Goal: Transaction & Acquisition: Purchase product/service

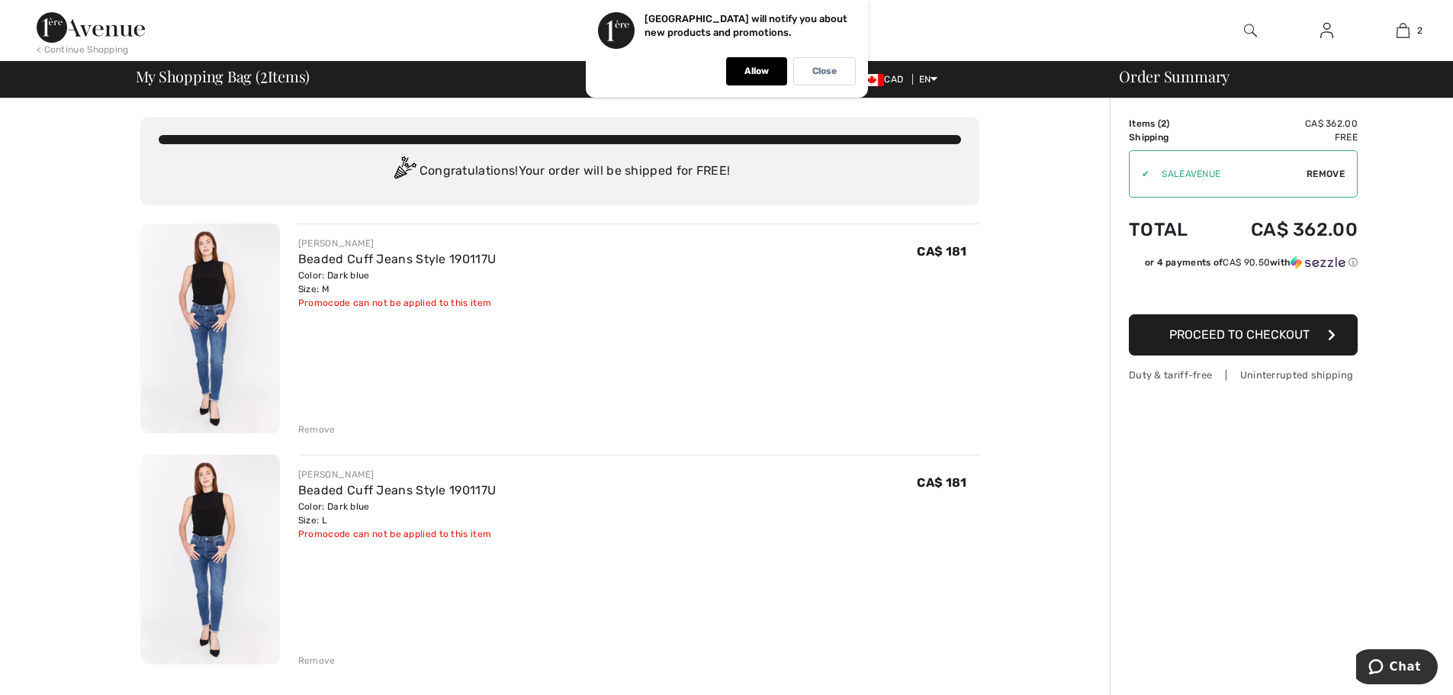
click at [1251, 335] on span "Proceed to Checkout" at bounding box center [1239, 334] width 140 height 14
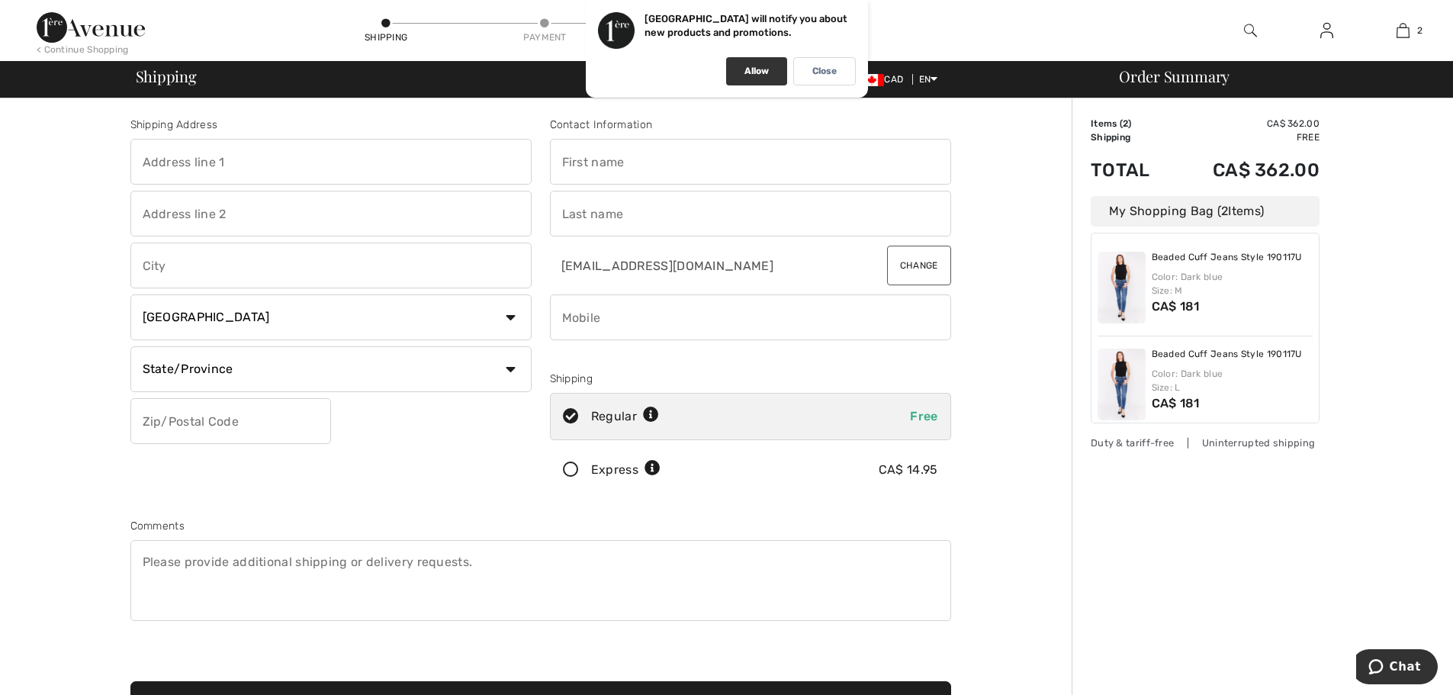
click at [764, 68] on p "Allow" at bounding box center [756, 71] width 24 height 11
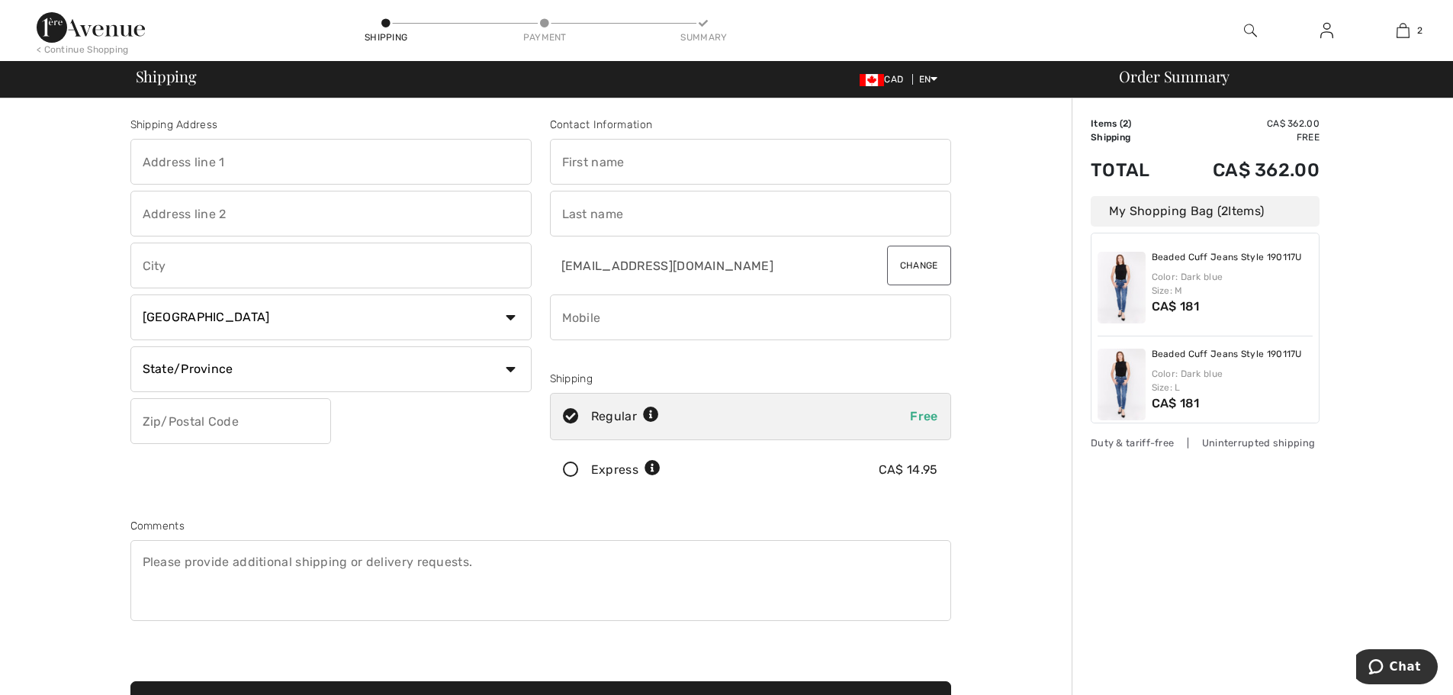
click at [199, 174] on input "text" at bounding box center [330, 162] width 401 height 46
type input "3425 Boul De La Piniere"
type input "Terrebonne"
select select "QC"
type input "J6X 0A1"
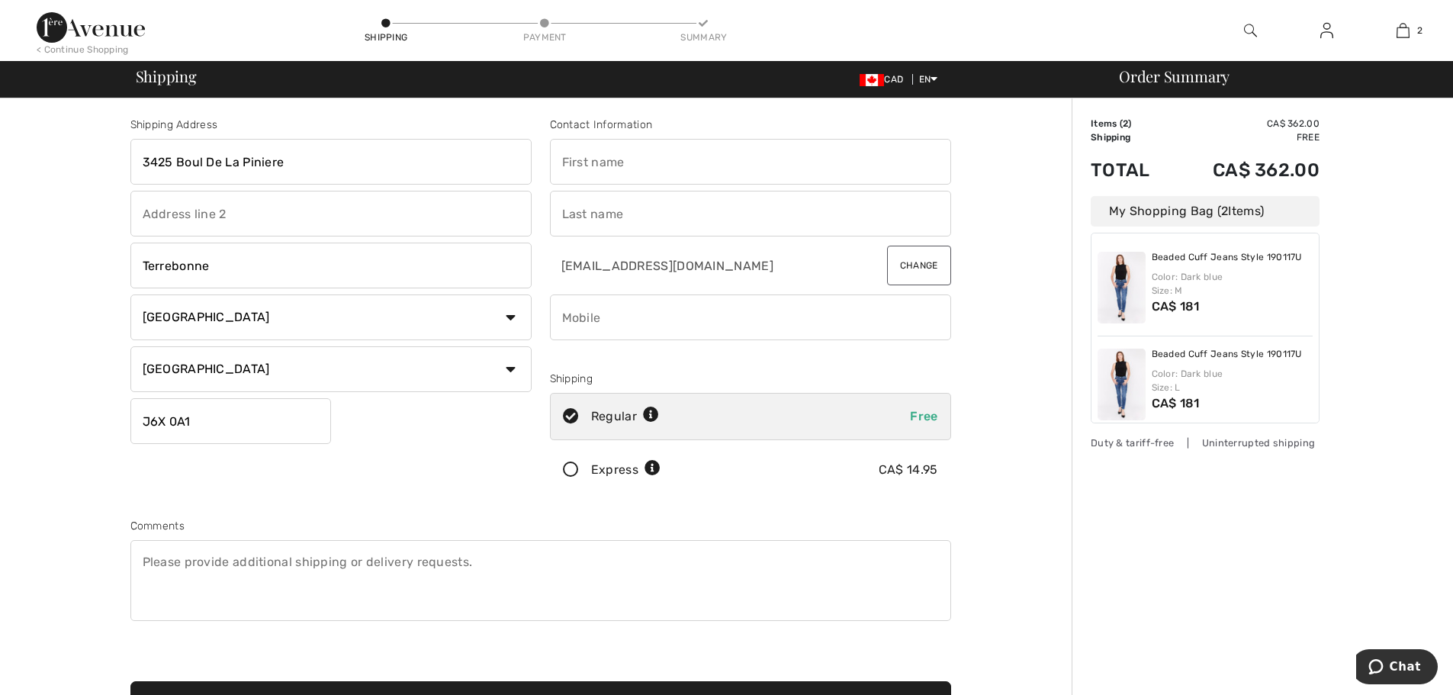
type input "Isabelle"
type input "Couturier"
type input "5148271551"
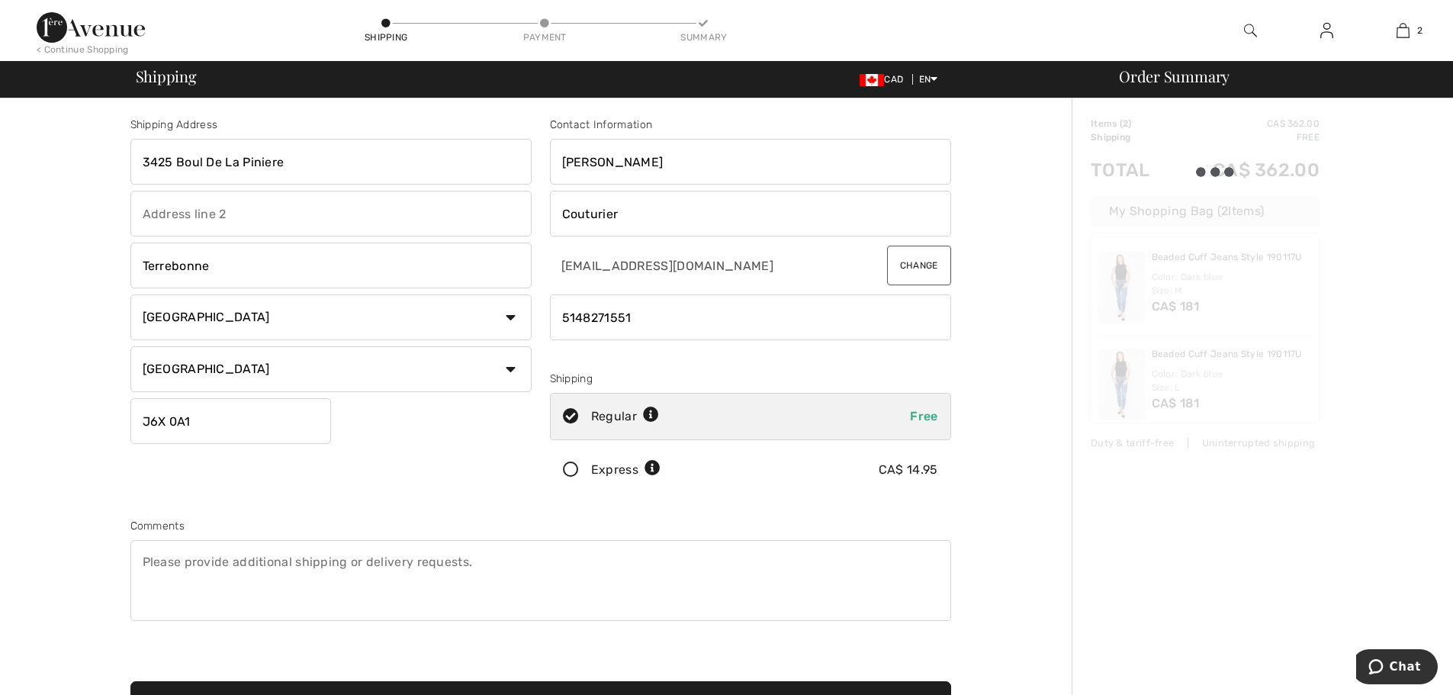
type input "J6X0A1"
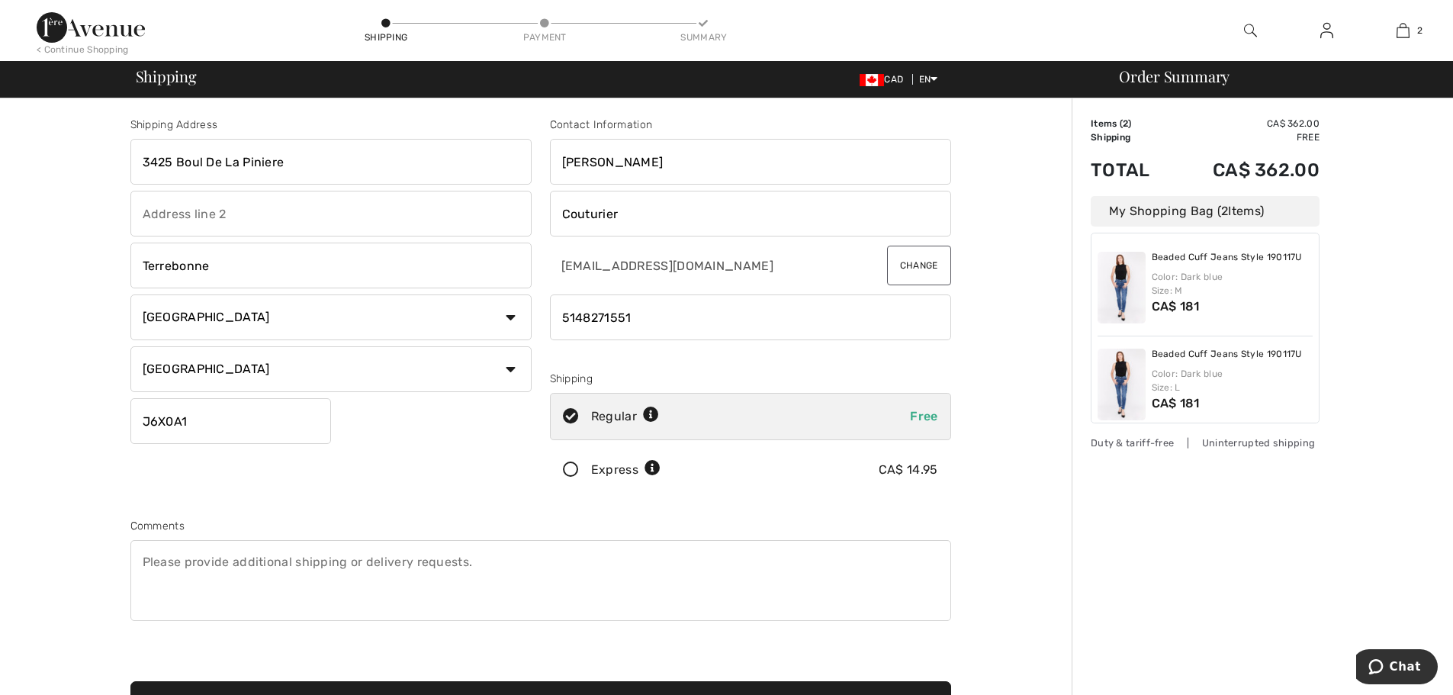
click at [568, 472] on icon at bounding box center [571, 470] width 40 height 16
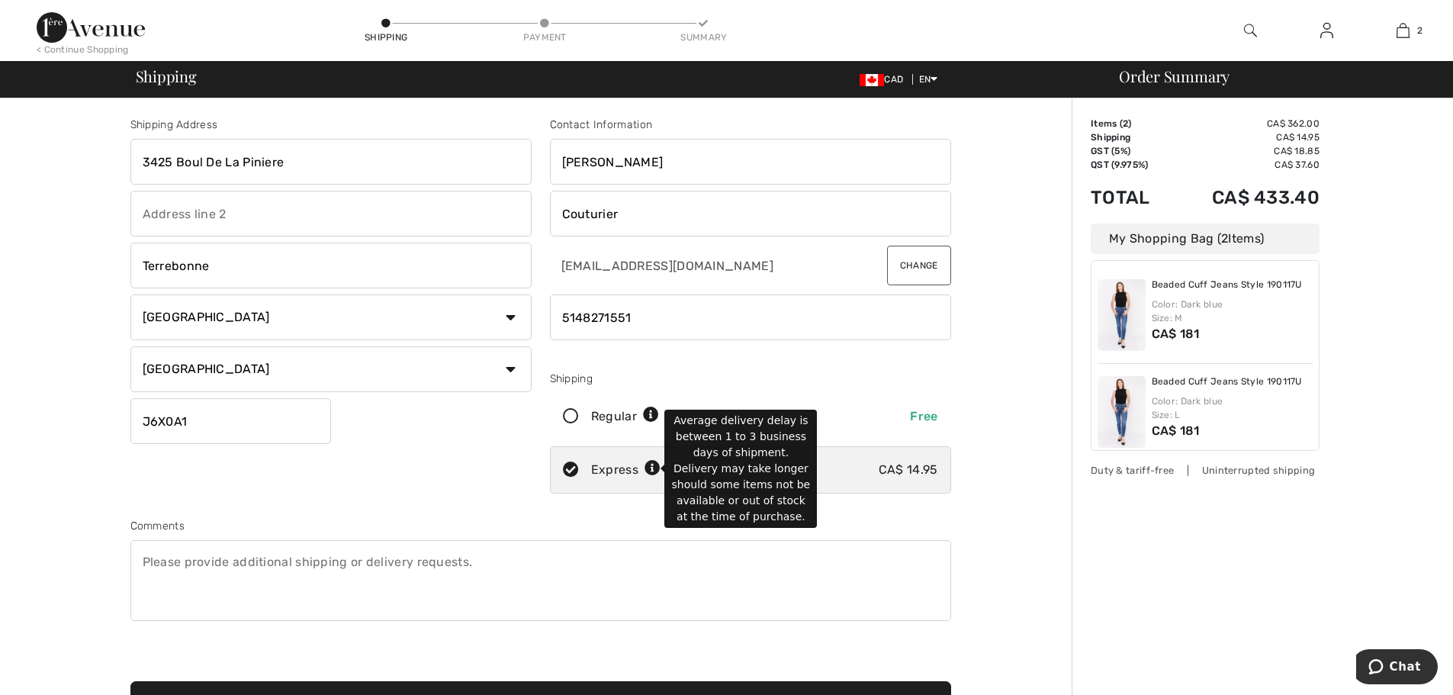
click at [647, 466] on icon at bounding box center [652, 469] width 16 height 16
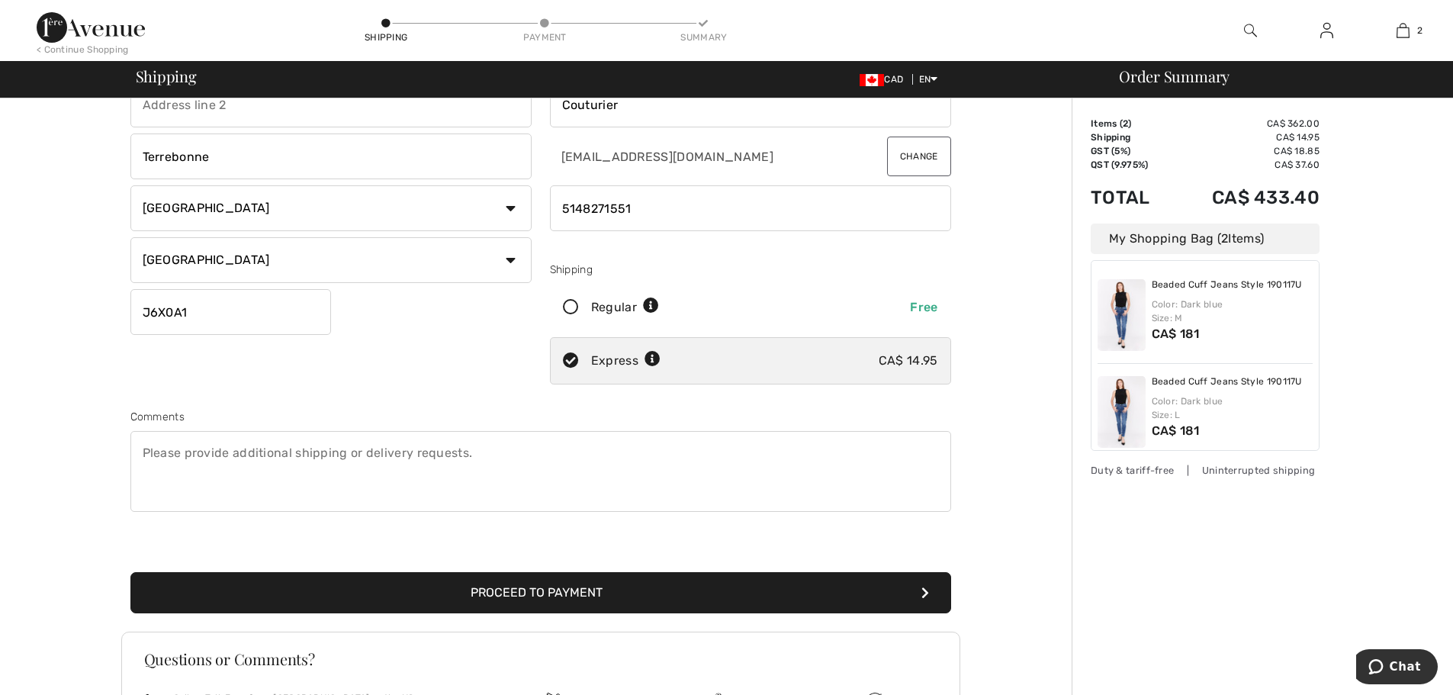
scroll to position [285, 0]
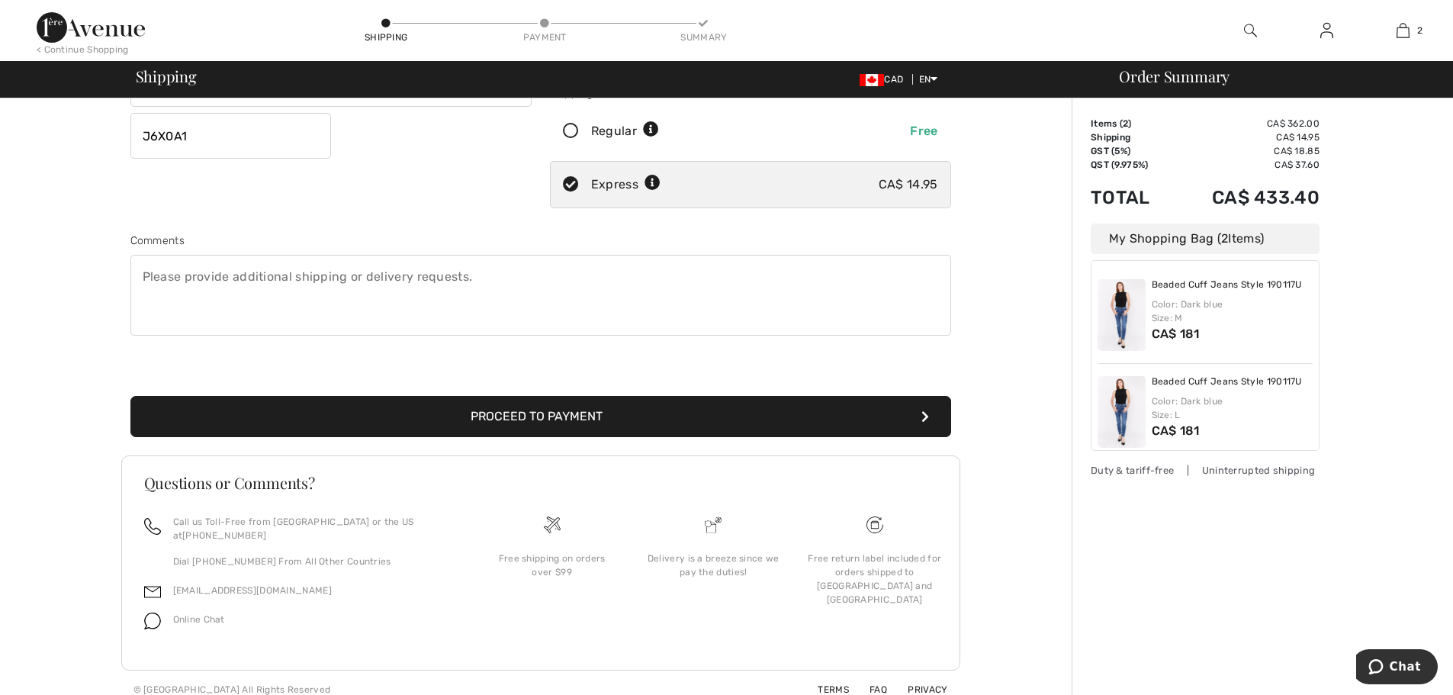
click at [611, 413] on button "Proceed to Payment" at bounding box center [540, 416] width 821 height 41
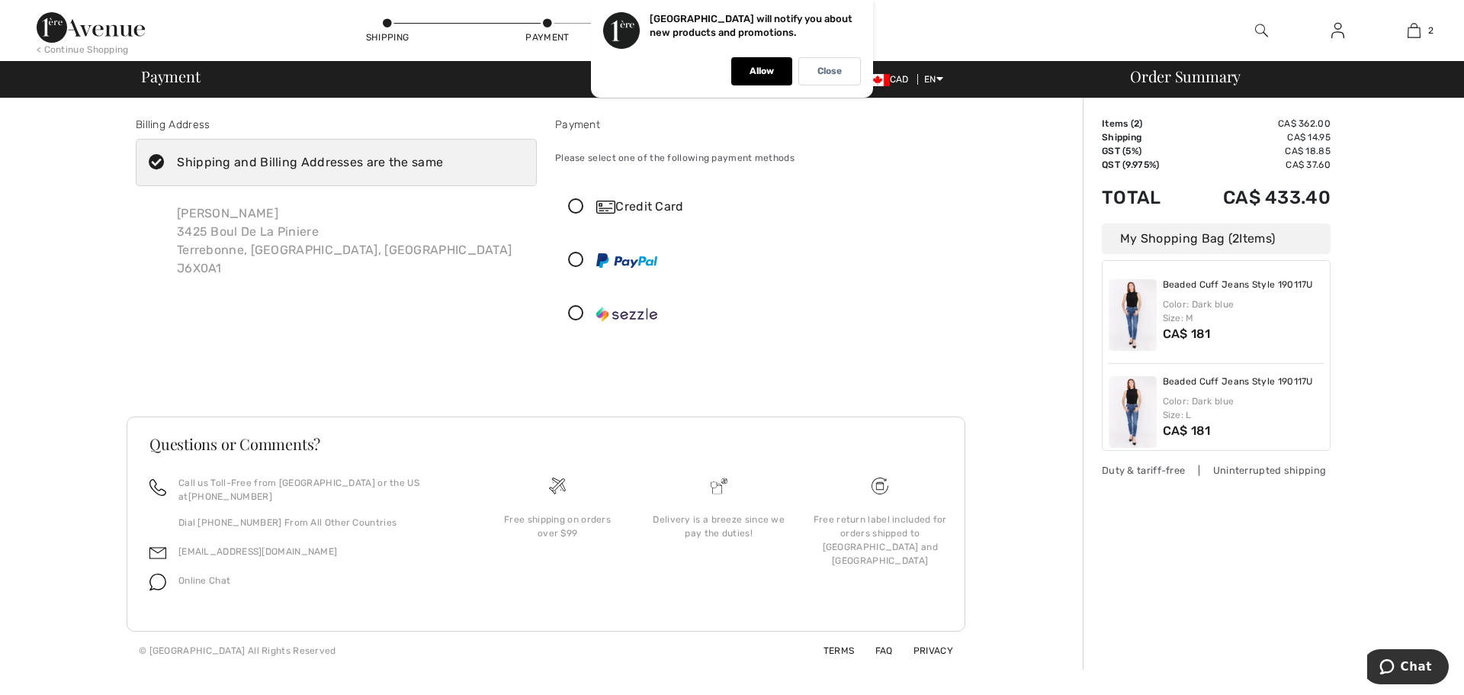
click at [577, 204] on icon at bounding box center [576, 207] width 40 height 16
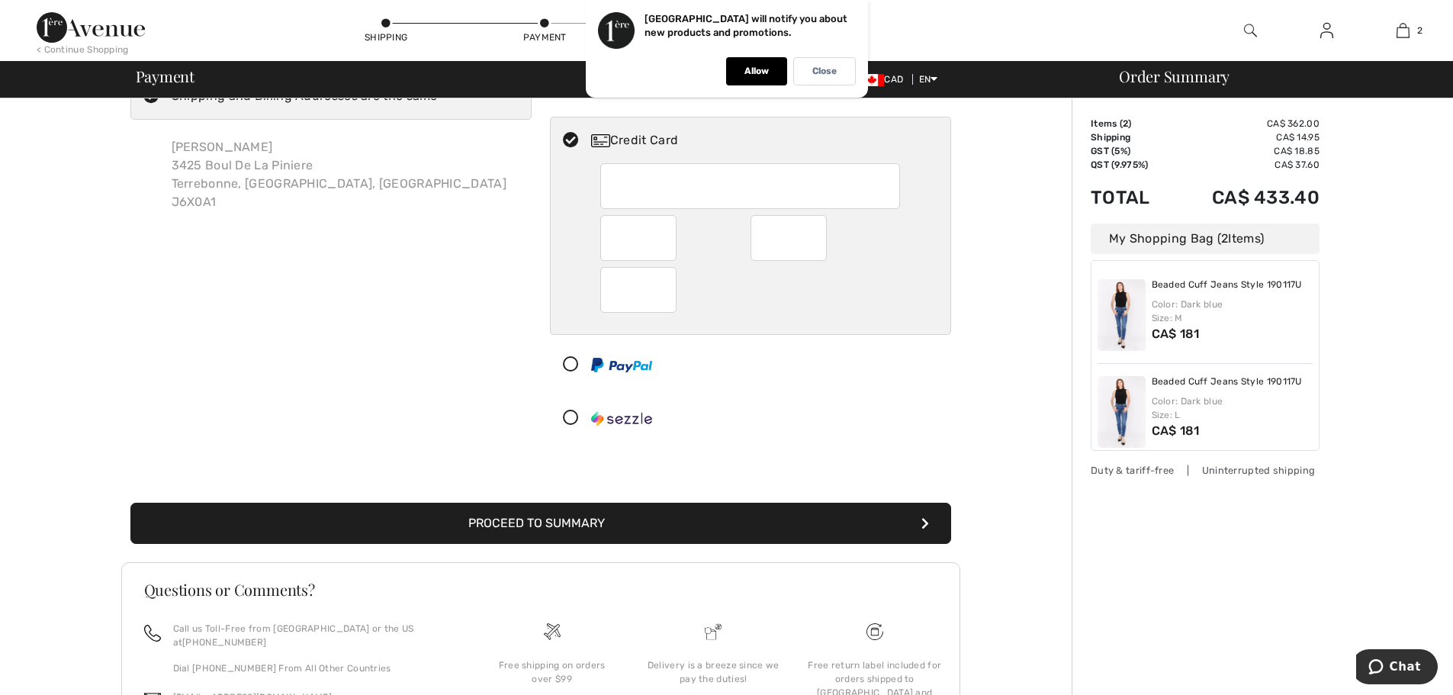
scroll to position [153, 0]
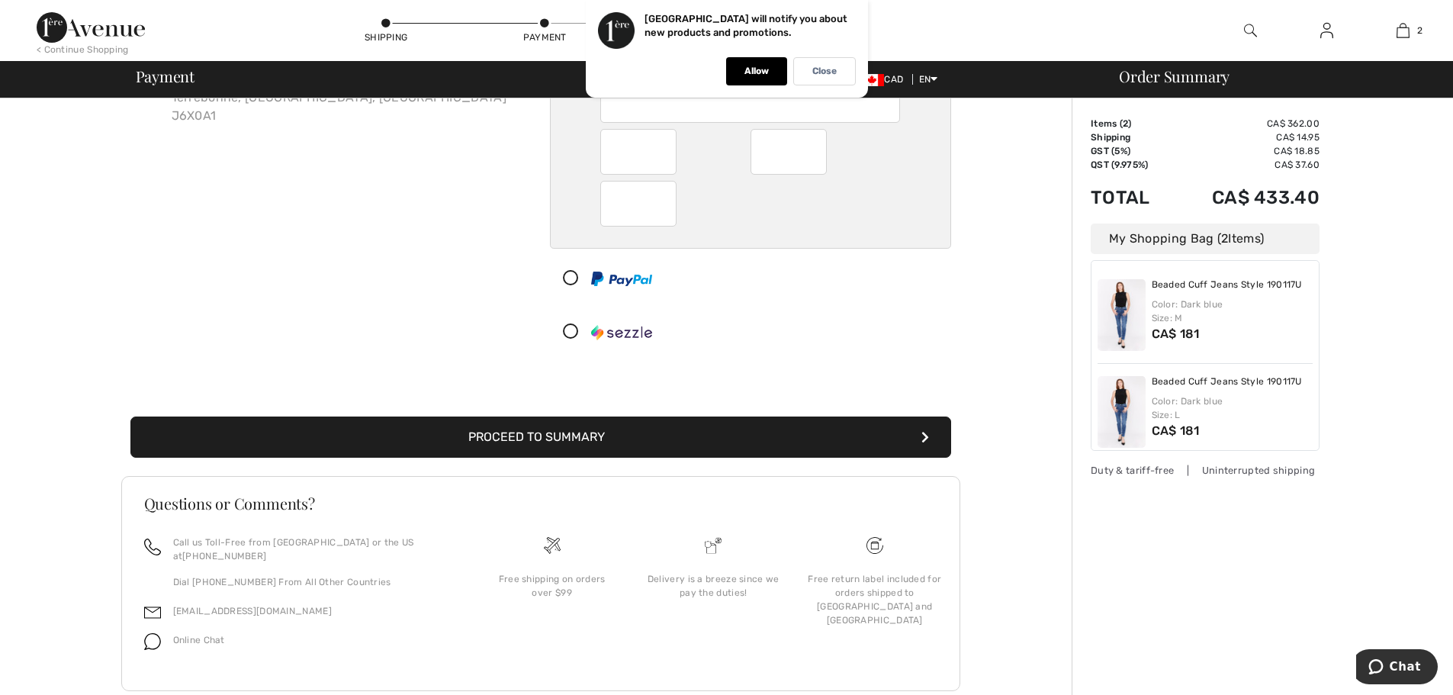
click at [596, 436] on button "Proceed to Summary" at bounding box center [540, 436] width 821 height 41
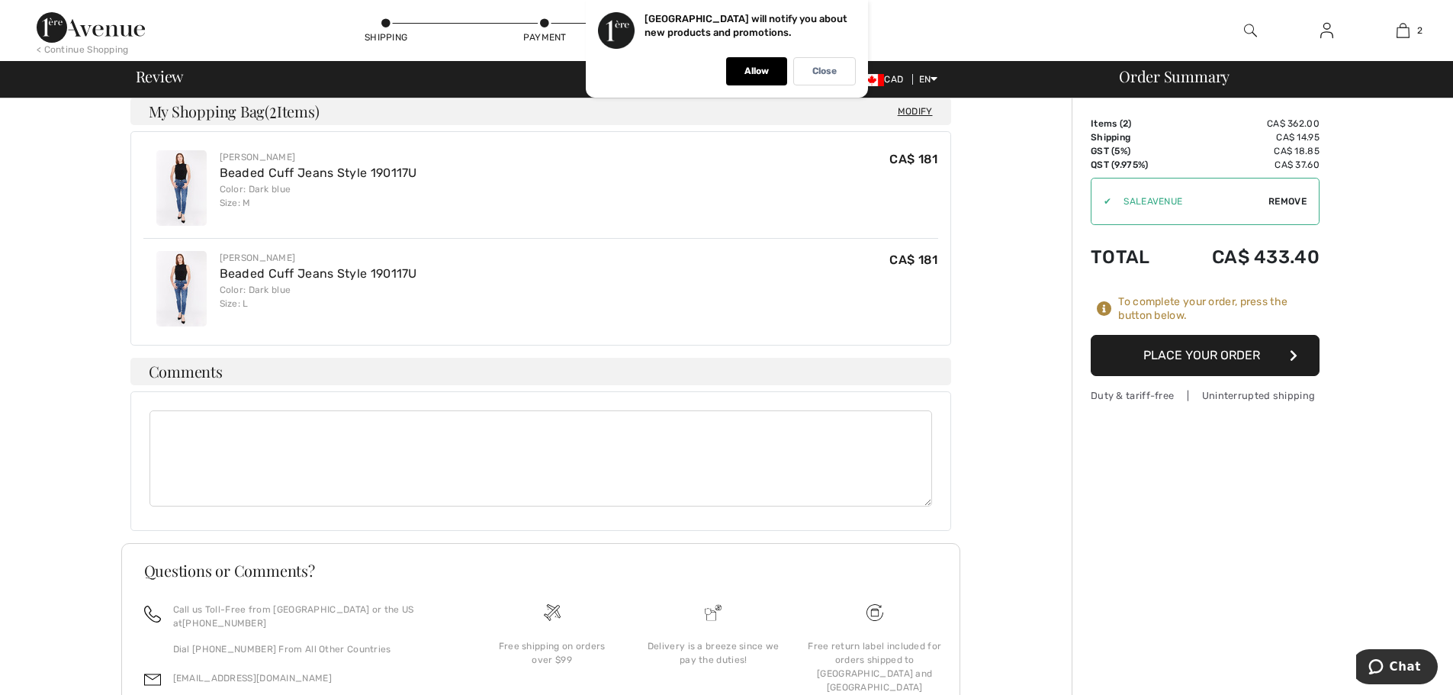
scroll to position [1061, 0]
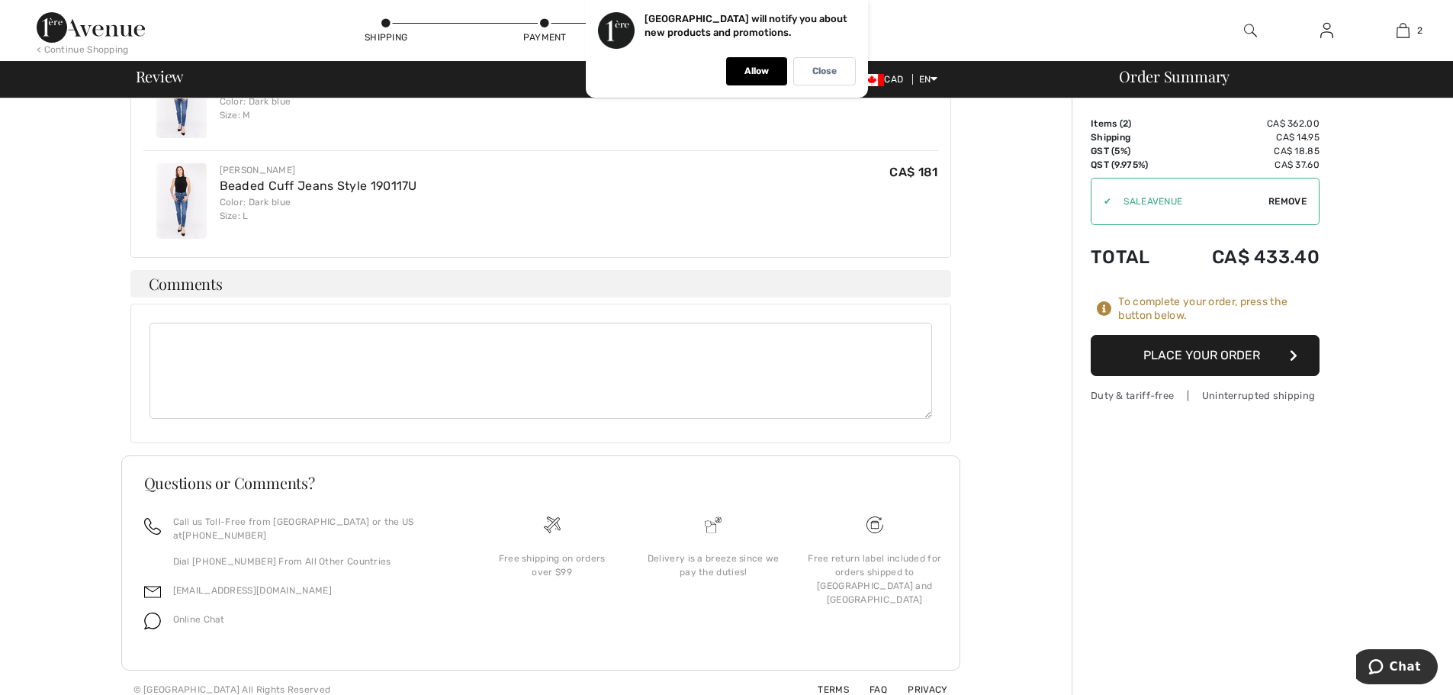
click at [1211, 335] on button "Place Your Order" at bounding box center [1204, 355] width 229 height 41
